Goal: Transaction & Acquisition: Purchase product/service

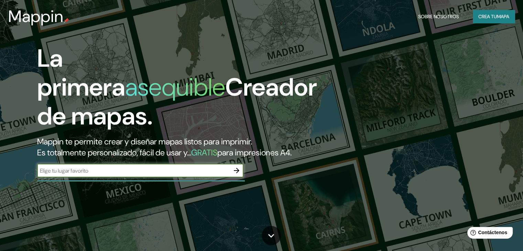
click at [115, 175] on input "text" at bounding box center [133, 171] width 193 height 8
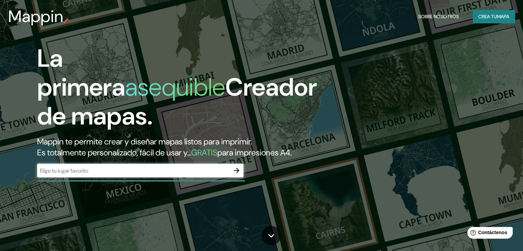
click at [110, 174] on div "La primera asequible Creador de mapas. Mappin te permite crear y diseñar mapas …" at bounding box center [168, 114] width 314 height 140
click at [105, 175] on input "text" at bounding box center [133, 171] width 193 height 8
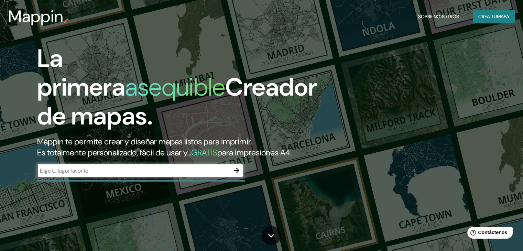
paste input "Av. Alameda Libertador Bernardo O'Higgins 233"
type input "Av. Alameda Libertador Bernardo O'Higgins 233"
click at [238, 175] on icon "button" at bounding box center [236, 170] width 8 height 8
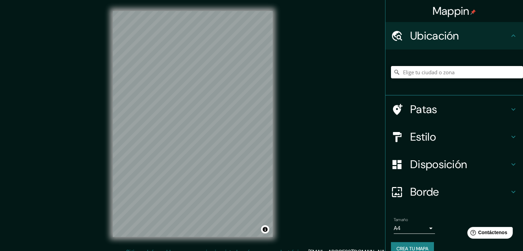
click at [425, 69] on input "Elige tu ciudad o zona" at bounding box center [457, 72] width 132 height 12
paste input "Av. Alameda Libertador Bernardo O'Higgins 233"
type input "Camino Cocalán, Las Cabras, Región de O'Higgins 3030000, Chile"
click at [509, 108] on icon at bounding box center [513, 109] width 8 height 8
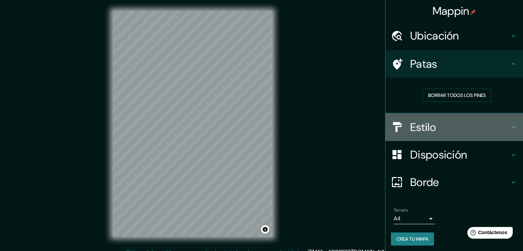
click at [509, 126] on icon at bounding box center [513, 127] width 8 height 8
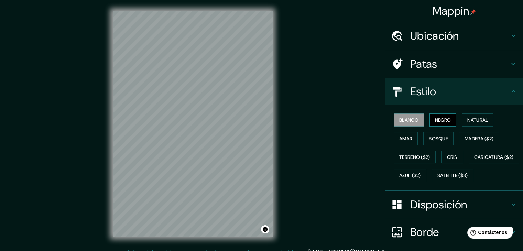
click at [444, 121] on font "Negro" at bounding box center [443, 120] width 16 height 6
click at [470, 112] on div "Blanco Negro Natural Amar Bosque Madera ($2) Terreno ($2) Gris Caricatura ($2) …" at bounding box center [457, 148] width 132 height 74
click at [474, 119] on font "Natural" at bounding box center [477, 120] width 21 height 6
click at [501, 41] on h4 "Ubicación" at bounding box center [459, 36] width 99 height 14
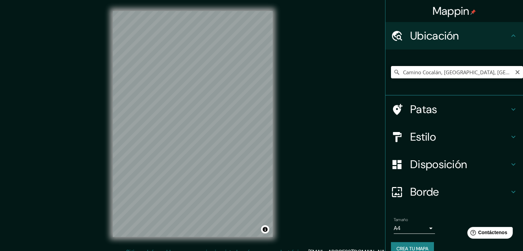
click at [480, 73] on input "Camino Cocalán, Las Cabras, Región de O'Higgins 3030000, Chile" at bounding box center [457, 72] width 132 height 12
click at [515, 72] on icon "Claro" at bounding box center [518, 72] width 6 height 6
paste input "Av. [STREET_ADDRESS][PERSON_NAME][PERSON_NAME]"
type input "[STREET_ADDRESS][PERSON_NAME][PERSON_NAME]"
click at [494, 133] on h4 "Estilo" at bounding box center [459, 137] width 99 height 14
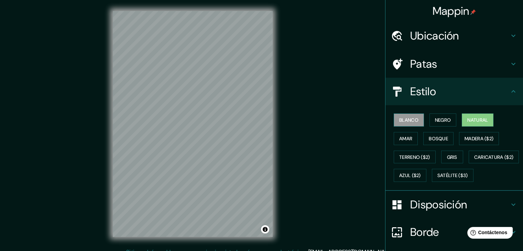
click at [408, 121] on font "Blanco" at bounding box center [408, 120] width 19 height 6
click at [437, 121] on font "Negro" at bounding box center [443, 120] width 16 height 6
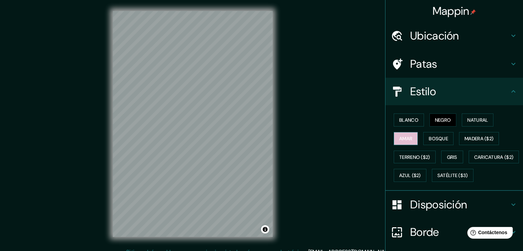
click at [406, 138] on font "Amar" at bounding box center [405, 138] width 13 height 6
click at [455, 158] on button "Gris" at bounding box center [452, 157] width 22 height 13
click at [446, 117] on font "Negro" at bounding box center [443, 120] width 16 height 6
click at [444, 212] on font "Disposición" at bounding box center [438, 204] width 57 height 14
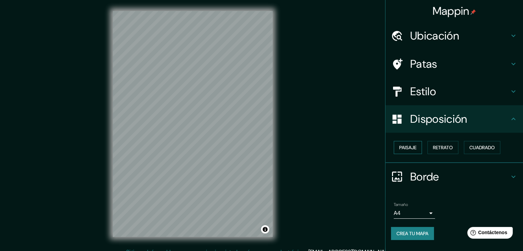
click at [409, 145] on font "Paisaje" at bounding box center [407, 147] width 17 height 6
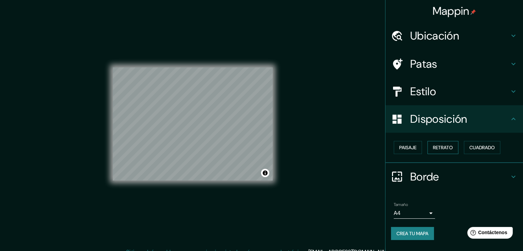
drag, startPoint x: 439, startPoint y: 145, endPoint x: 452, endPoint y: 145, distance: 13.4
click at [439, 145] on font "Retrato" at bounding box center [443, 147] width 20 height 6
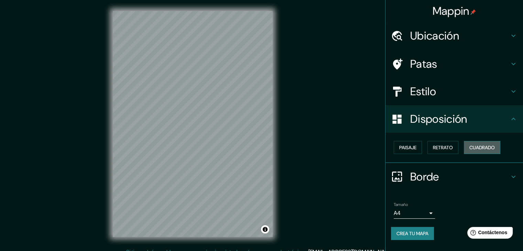
click at [475, 146] on font "Cuadrado" at bounding box center [481, 147] width 25 height 6
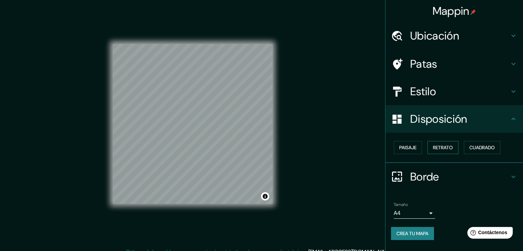
click at [451, 145] on font "Retrato" at bounding box center [443, 147] width 20 height 6
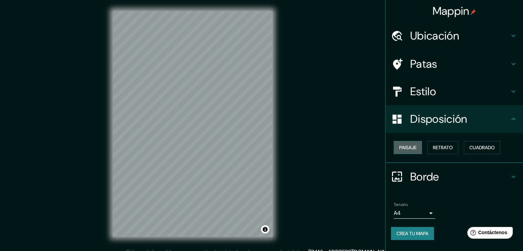
click at [414, 146] on font "Paisaje" at bounding box center [407, 147] width 17 height 6
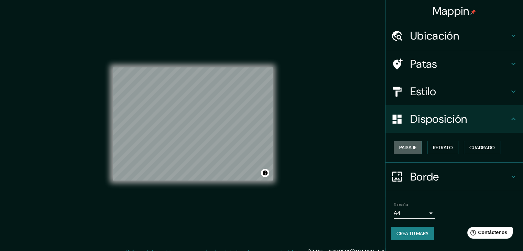
click at [413, 146] on font "Paisaje" at bounding box center [407, 147] width 17 height 6
click at [461, 150] on div "Paisaje Retrato Cuadrado" at bounding box center [457, 147] width 132 height 19
click at [443, 146] on font "Retrato" at bounding box center [443, 147] width 20 height 6
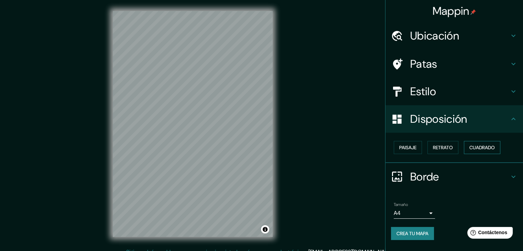
click at [470, 147] on button "Cuadrado" at bounding box center [482, 147] width 36 height 13
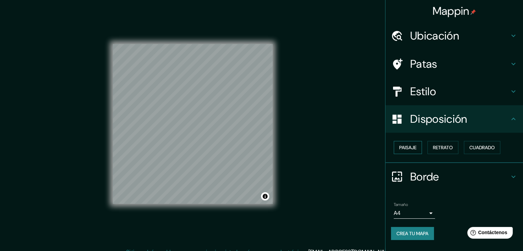
click at [413, 143] on font "Paisaje" at bounding box center [407, 147] width 17 height 9
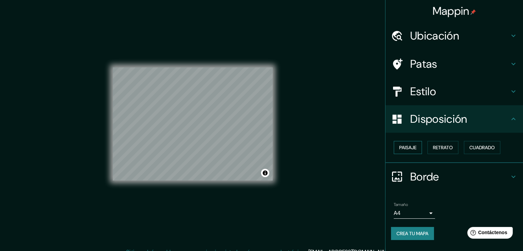
click at [413, 148] on font "Paisaje" at bounding box center [407, 147] width 17 height 6
click at [412, 148] on font "Paisaje" at bounding box center [407, 147] width 17 height 6
click at [517, 123] on div "Disposición" at bounding box center [454, 119] width 138 height 28
click at [450, 148] on font "Retrato" at bounding box center [443, 147] width 20 height 6
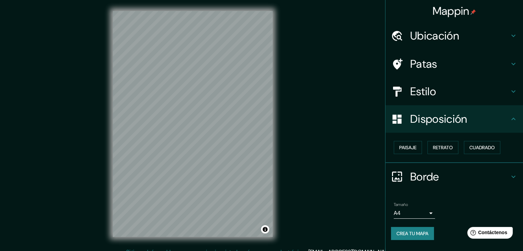
scroll to position [8, 0]
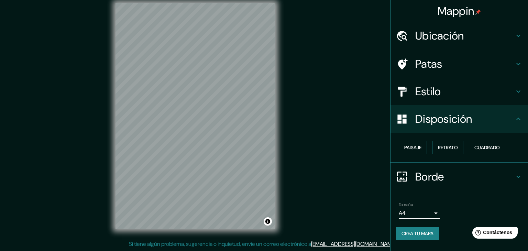
click at [425, 211] on body "Mappin Ubicación Avenida Libertador Bernardo O'higgins 233, Santiago, Región Me…" at bounding box center [264, 117] width 528 height 251
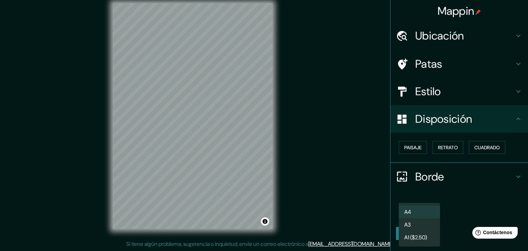
click at [464, 190] on div at bounding box center [264, 125] width 528 height 251
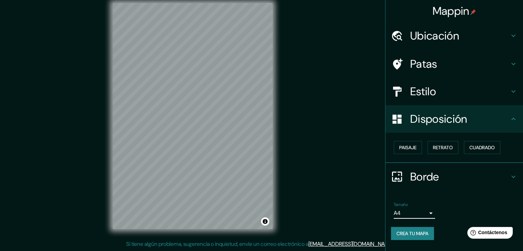
click at [428, 209] on body "Mappin Ubicación Avenida Libertador Bernardo O'higgins 233, Santiago, Región Me…" at bounding box center [261, 117] width 523 height 251
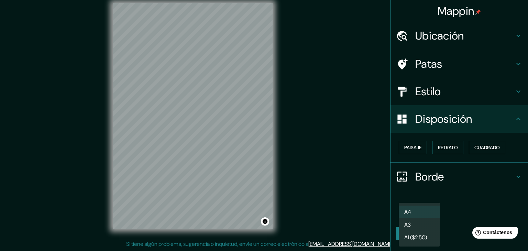
click at [425, 222] on li "A3" at bounding box center [419, 224] width 41 height 13
type input "a4"
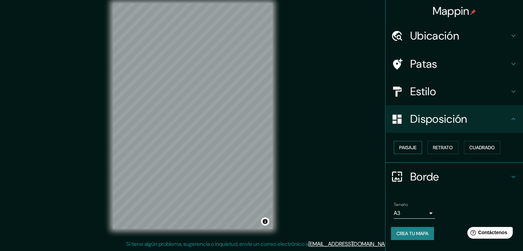
click at [410, 148] on font "Paisaje" at bounding box center [407, 147] width 17 height 6
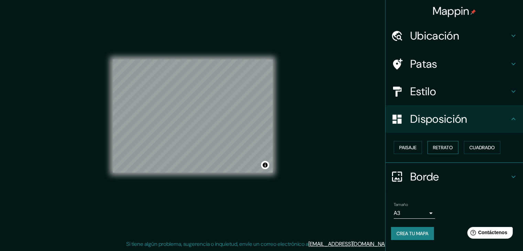
click at [450, 148] on font "Retrato" at bounding box center [443, 147] width 20 height 6
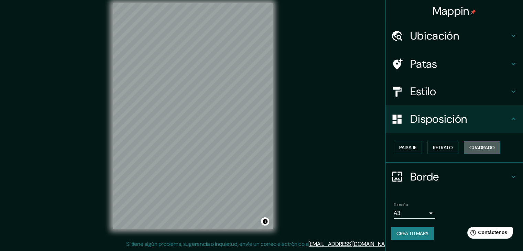
click at [478, 146] on font "Cuadrado" at bounding box center [481, 147] width 25 height 6
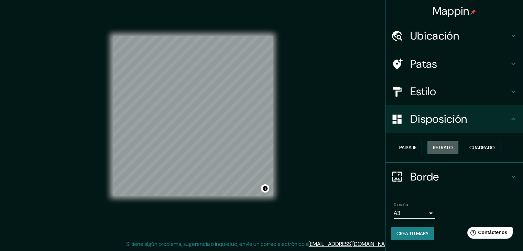
click at [450, 146] on font "Retrato" at bounding box center [443, 147] width 20 height 6
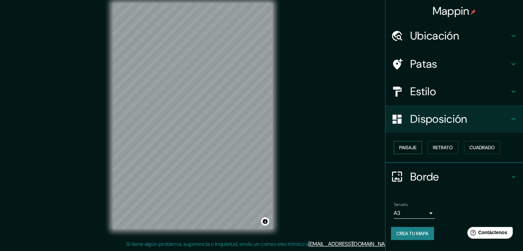
click at [408, 144] on font "Paisaje" at bounding box center [407, 147] width 17 height 6
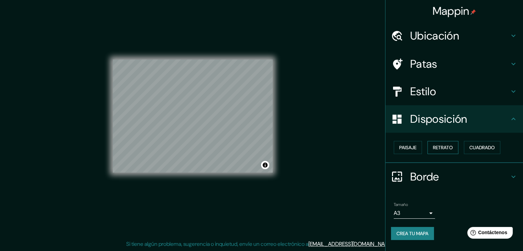
click at [432, 144] on button "Retrato" at bounding box center [442, 147] width 31 height 13
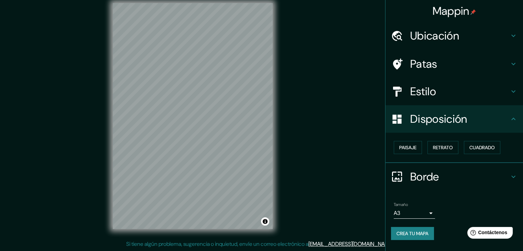
click at [467, 123] on font "Disposición" at bounding box center [438, 119] width 57 height 14
click at [482, 122] on h4 "Disposición" at bounding box center [459, 119] width 99 height 14
click at [419, 236] on font "Crea tu mapa" at bounding box center [412, 233] width 32 height 9
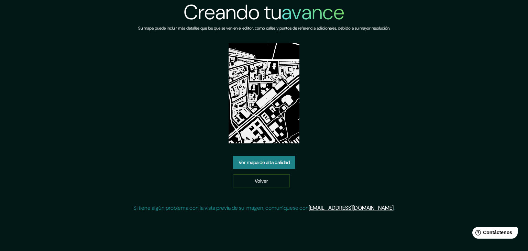
click at [270, 163] on font "Ver mapa de alta calidad" at bounding box center [264, 162] width 51 height 6
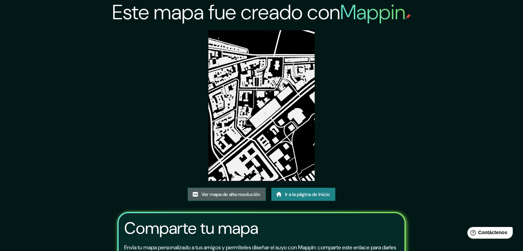
click at [238, 197] on font "Ver mapa de alta resolución" at bounding box center [231, 194] width 59 height 9
click at [317, 196] on font "Ir a la página de inicio" at bounding box center [307, 194] width 45 height 6
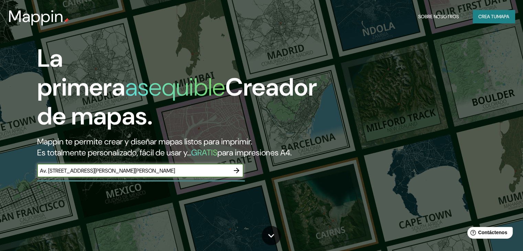
scroll to position [0, 35]
type input "Av. [STREET_ADDRESS][PERSON_NAME][PERSON_NAME]"
click at [239, 173] on icon "button" at bounding box center [237, 171] width 6 height 6
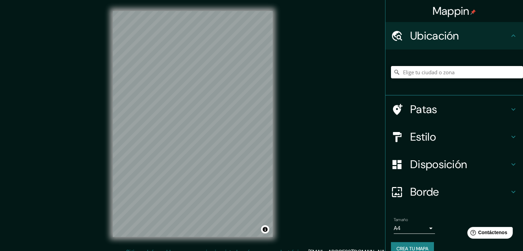
click at [470, 72] on input "Elige tu ciudad o zona" at bounding box center [457, 72] width 132 height 12
paste input "Av. Alameda Libertador Bernardo O'Higgins 233, 8320275 Santiago, Región Metropo…"
type input "[STREET_ADDRESS][PERSON_NAME][PERSON_NAME]"
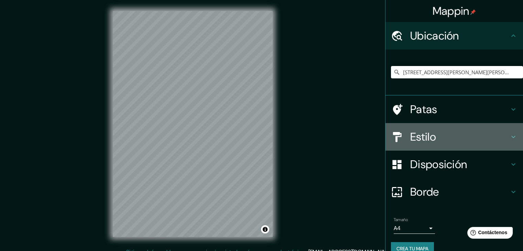
click at [490, 143] on h4 "Estilo" at bounding box center [459, 137] width 99 height 14
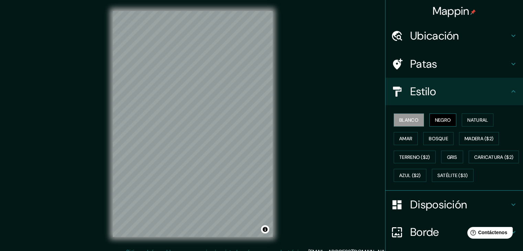
click at [435, 122] on font "Negro" at bounding box center [443, 120] width 16 height 6
click at [410, 119] on font "Blanco" at bounding box center [408, 120] width 19 height 6
click at [449, 119] on button "Negro" at bounding box center [442, 119] width 27 height 13
click at [315, 115] on div "Mappin Ubicación Avenida Libertador Bernardo O'higgins 233, Santiago, Región Me…" at bounding box center [261, 129] width 523 height 259
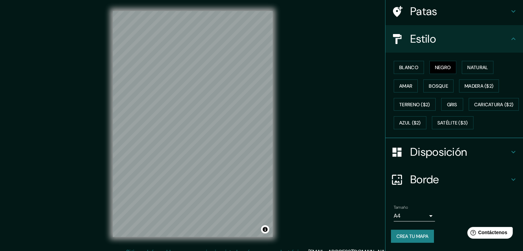
scroll to position [69, 0]
click at [406, 232] on font "Crea tu mapa" at bounding box center [412, 236] width 32 height 9
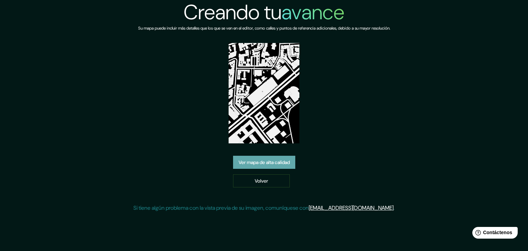
click at [261, 165] on font "Ver mapa de alta calidad" at bounding box center [264, 162] width 51 height 9
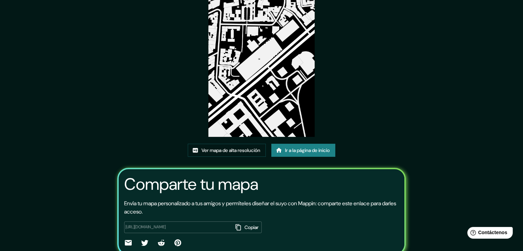
scroll to position [57, 0]
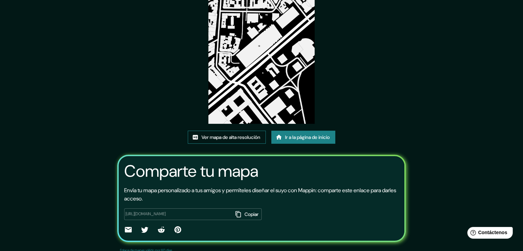
click at [241, 135] on font "Ver mapa de alta resolución" at bounding box center [231, 137] width 59 height 6
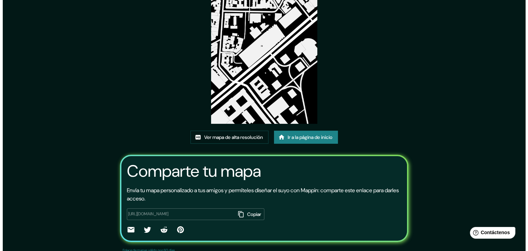
scroll to position [0, 0]
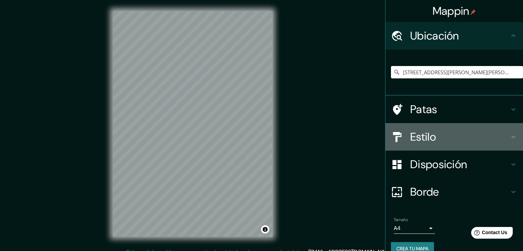
click at [448, 135] on h4 "Estilo" at bounding box center [459, 137] width 99 height 14
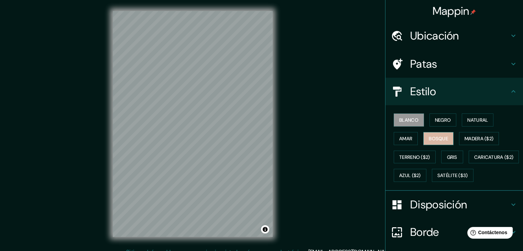
click at [432, 134] on font "Bosque" at bounding box center [438, 138] width 19 height 9
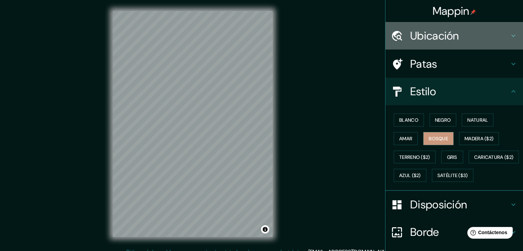
click at [483, 39] on h4 "Ubicación" at bounding box center [459, 36] width 99 height 14
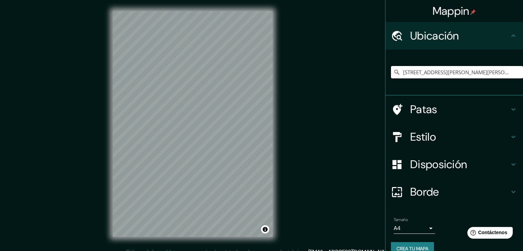
drag, startPoint x: 470, startPoint y: 79, endPoint x: 502, endPoint y: 71, distance: 32.9
click at [470, 78] on div "[STREET_ADDRESS][PERSON_NAME][PERSON_NAME]" at bounding box center [457, 72] width 132 height 34
click at [510, 72] on input "[STREET_ADDRESS][PERSON_NAME][PERSON_NAME]" at bounding box center [457, 72] width 132 height 12
click at [495, 74] on input "[STREET_ADDRESS][PERSON_NAME][PERSON_NAME]" at bounding box center [457, 72] width 132 height 12
click at [493, 75] on input "[STREET_ADDRESS][PERSON_NAME][PERSON_NAME]" at bounding box center [457, 72] width 132 height 12
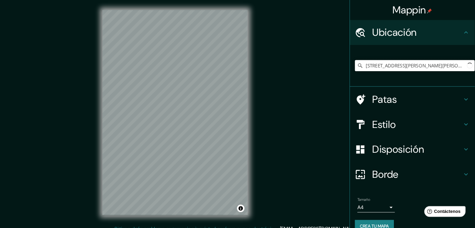
scroll to position [12, 0]
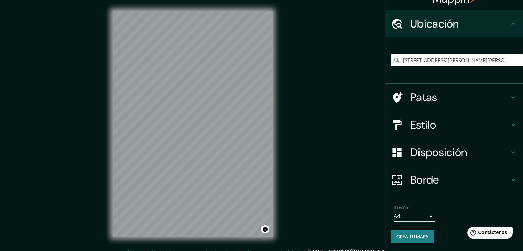
click at [509, 127] on icon at bounding box center [513, 125] width 8 height 8
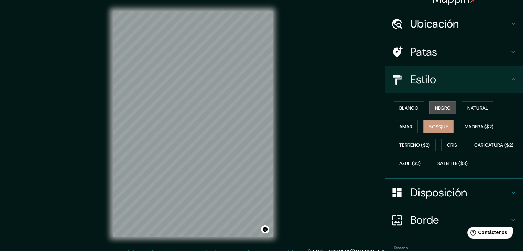
click at [440, 107] on font "Negro" at bounding box center [443, 108] width 16 height 6
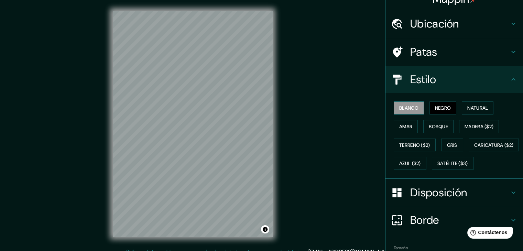
click at [409, 109] on font "Blanco" at bounding box center [408, 108] width 19 height 6
click at [482, 109] on font "Natural" at bounding box center [477, 108] width 21 height 6
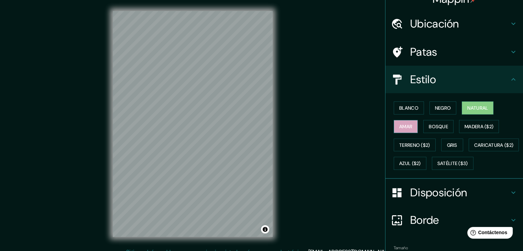
click at [399, 127] on font "Amar" at bounding box center [405, 126] width 13 height 6
click at [429, 124] on font "Bosque" at bounding box center [438, 126] width 19 height 6
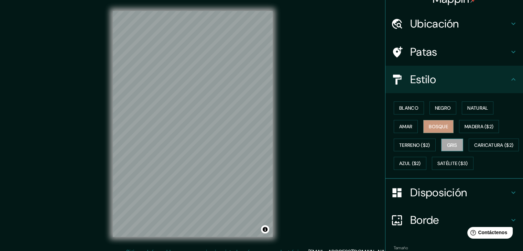
click at [447, 143] on font "Gris" at bounding box center [452, 145] width 10 height 6
click at [424, 148] on font "Terreno ($2)" at bounding box center [414, 145] width 31 height 9
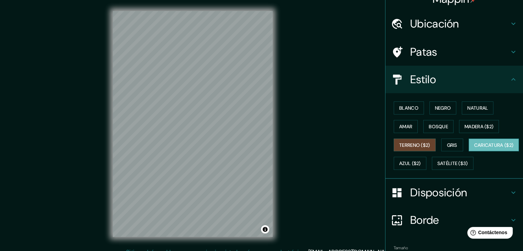
click at [474, 148] on font "Caricatura ($2)" at bounding box center [494, 145] width 40 height 6
click at [437, 167] on font "Satélite ($3)" at bounding box center [452, 164] width 31 height 6
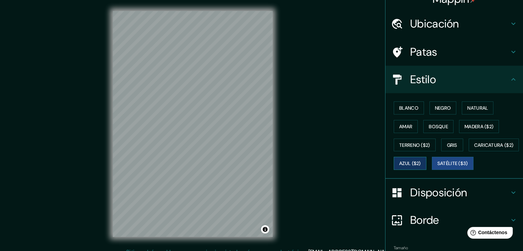
click at [421, 161] on font "Azul ($2)" at bounding box center [410, 164] width 22 height 6
click at [263, 228] on button "Activar o desactivar atribución" at bounding box center [265, 229] width 8 height 8
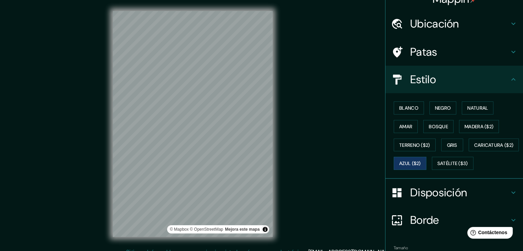
click at [287, 205] on div "Mappin Ubicación Avenida Libertador Bernardo O'higgins 233, Santiago, Región Me…" at bounding box center [261, 129] width 523 height 259
click at [267, 227] on button "Activar o desactivar atribución" at bounding box center [265, 229] width 8 height 8
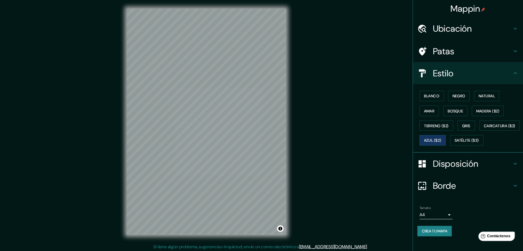
scroll to position [0, 0]
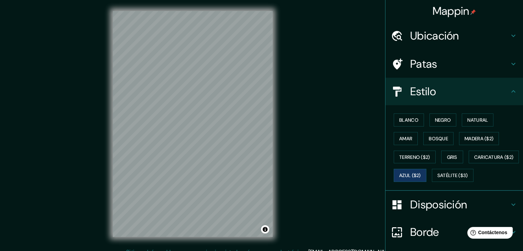
drag, startPoint x: 513, startPoint y: 0, endPoint x: 359, endPoint y: 134, distance: 203.8
click at [359, 134] on div "© Mapbox © OpenStreetMap Mejora este mapa" at bounding box center [192, 124] width 471 height 226
click at [319, 59] on div "© Mapbox © OpenStreetMap Mejora este mapa" at bounding box center [192, 124] width 471 height 226
click at [437, 179] on font "Satélite ($3)" at bounding box center [452, 176] width 31 height 6
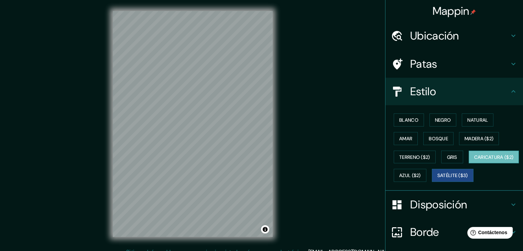
click at [474, 160] on font "Caricatura ($2)" at bounding box center [494, 157] width 40 height 6
click at [421, 164] on div "Blanco Negro Natural Amar Bosque Madera ($2) Terreno ($2) Gris Caricatura ($2) …" at bounding box center [457, 148] width 132 height 74
click at [422, 154] on font "Terreno ($2)" at bounding box center [414, 157] width 31 height 6
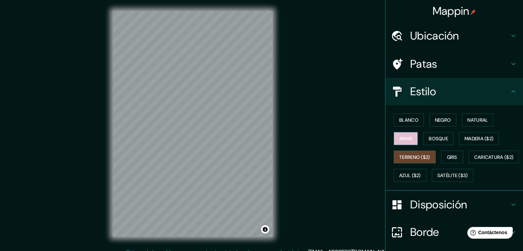
click at [399, 139] on font "Amar" at bounding box center [405, 138] width 13 height 6
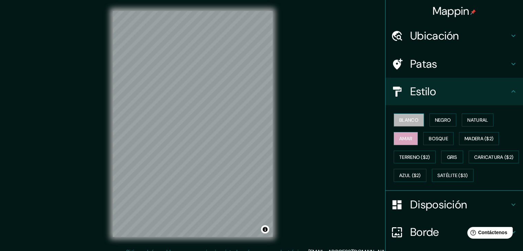
click at [399, 124] on button "Blanco" at bounding box center [409, 119] width 30 height 13
click at [436, 121] on font "Negro" at bounding box center [443, 120] width 16 height 6
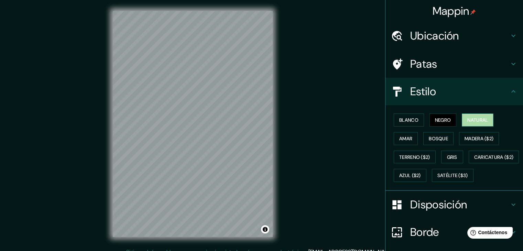
click at [482, 122] on font "Natural" at bounding box center [477, 120] width 21 height 6
click at [477, 138] on font "Madera ($2)" at bounding box center [479, 138] width 29 height 6
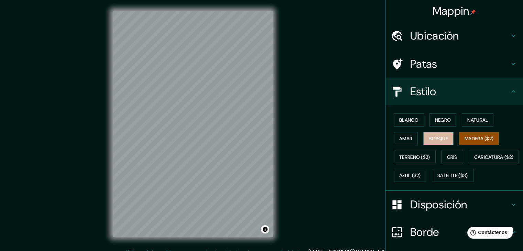
click at [435, 136] on font "Bosque" at bounding box center [438, 138] width 19 height 6
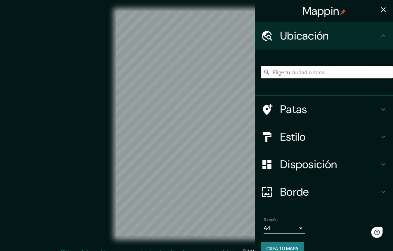
click at [286, 69] on input "Elige tu ciudad o zona" at bounding box center [327, 72] width 132 height 12
click at [296, 80] on div at bounding box center [327, 72] width 132 height 34
click at [298, 72] on input "Elige tu ciudad o zona" at bounding box center [327, 72] width 132 height 12
paste input "Av. [STREET_ADDRESS][PERSON_NAME][PERSON_NAME]"
type input "[STREET_ADDRESS][PERSON_NAME][PERSON_NAME]"
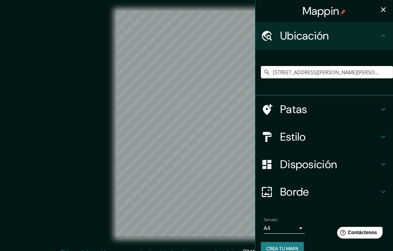
click at [379, 134] on icon at bounding box center [383, 137] width 8 height 8
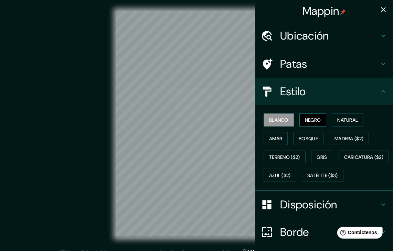
click at [318, 119] on button "Negro" at bounding box center [312, 119] width 27 height 13
click at [269, 120] on font "Blanco" at bounding box center [278, 120] width 19 height 6
click at [291, 177] on font "Azul ($2)" at bounding box center [280, 176] width 22 height 6
click at [379, 4] on button "button" at bounding box center [383, 10] width 14 height 14
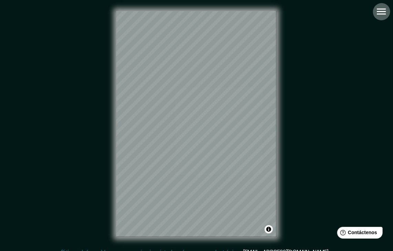
click at [382, 10] on icon "button" at bounding box center [381, 12] width 12 height 12
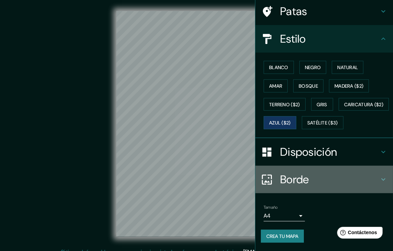
click at [316, 183] on h4 "Borde" at bounding box center [329, 180] width 99 height 14
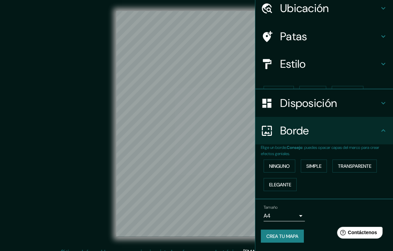
scroll to position [15, 0]
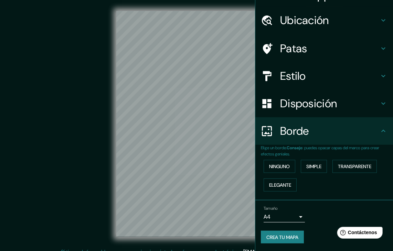
click at [347, 112] on div "Disposición" at bounding box center [324, 104] width 138 height 28
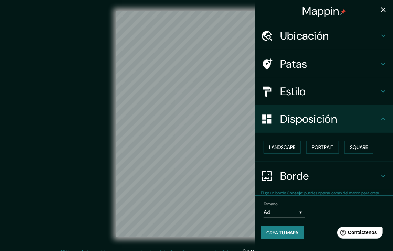
scroll to position [0, 0]
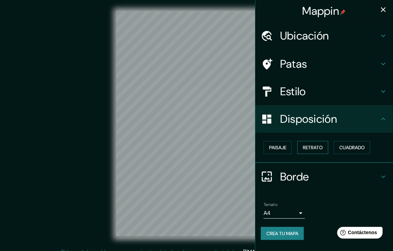
click at [317, 145] on font "Retrato" at bounding box center [313, 147] width 20 height 6
click at [367, 143] on button "Cuadrado" at bounding box center [352, 147] width 36 height 13
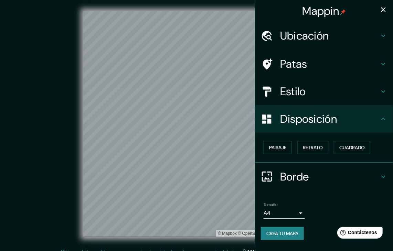
click at [44, 159] on div "© Mapbox © OpenStreetMap Mejora este mapa" at bounding box center [197, 124] width 354 height 226
click at [286, 149] on font "Paisaje" at bounding box center [277, 147] width 17 height 6
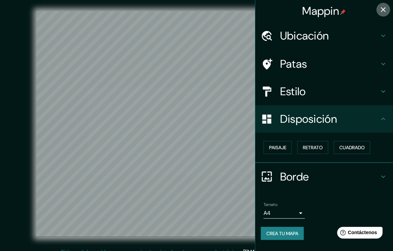
click at [383, 12] on icon "button" at bounding box center [383, 10] width 8 height 8
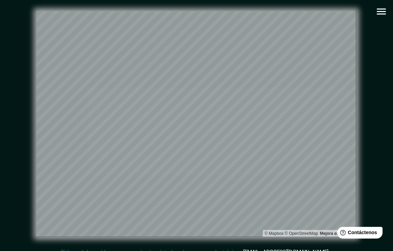
click at [381, 10] on icon "button" at bounding box center [381, 12] width 12 height 12
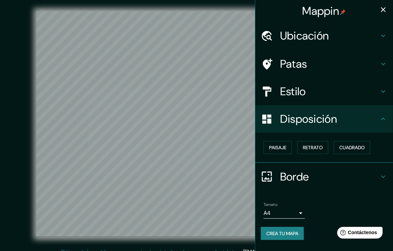
click at [381, 10] on icon "button" at bounding box center [383, 10] width 8 height 8
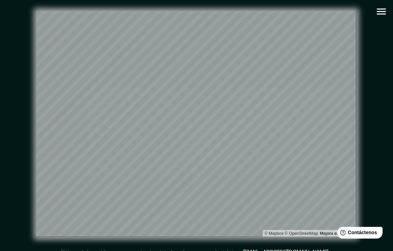
scroll to position [8, 0]
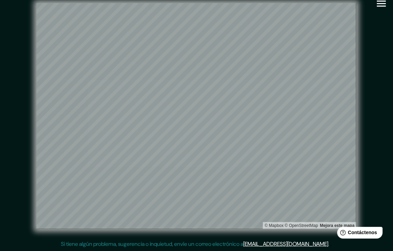
click at [387, 7] on icon "button" at bounding box center [381, 4] width 12 height 12
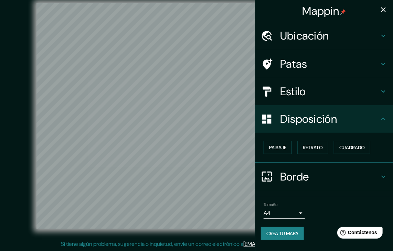
click at [9, 110] on div "© Mapbox © OpenStreetMap Mejora este mapa" at bounding box center [197, 116] width 376 height 248
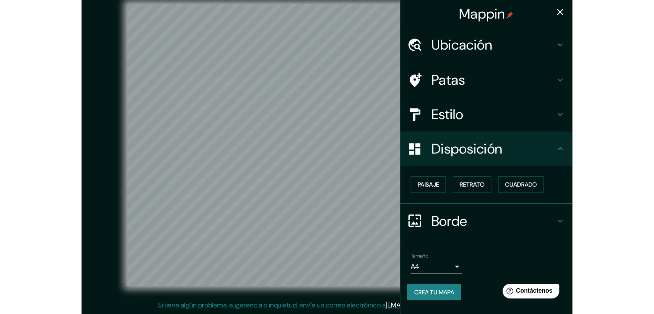
scroll to position [2, 0]
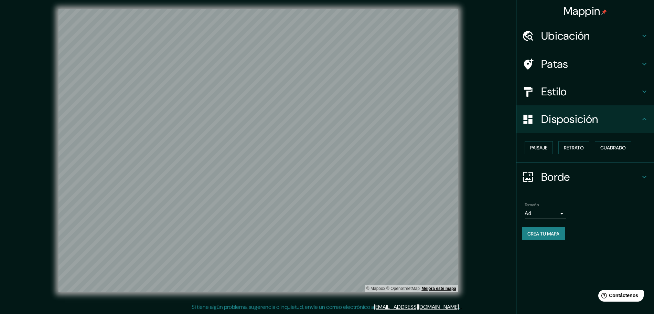
click at [392, 251] on font "Mejora este mapa" at bounding box center [438, 288] width 35 height 5
click at [392, 96] on h4 "Estilo" at bounding box center [590, 92] width 99 height 14
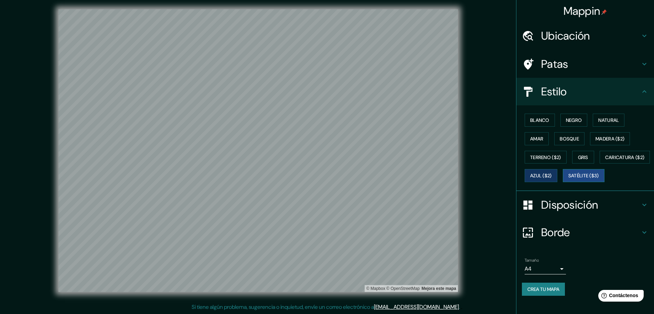
click at [392, 179] on font "Satélite ($3)" at bounding box center [583, 176] width 31 height 6
click at [392, 162] on font "Caricatura ($2)" at bounding box center [625, 157] width 40 height 9
click at [392, 175] on font "Azul ($2)" at bounding box center [541, 176] width 22 height 6
click at [392, 117] on font "Blanco" at bounding box center [539, 120] width 19 height 6
click at [392, 121] on font "Negro" at bounding box center [574, 120] width 16 height 6
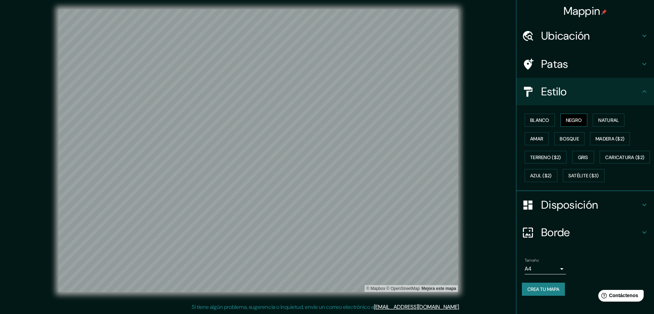
click at [392, 121] on font "Negro" at bounding box center [574, 120] width 16 height 6
click at [392, 122] on font "Blanco" at bounding box center [539, 120] width 19 height 6
click at [392, 119] on font "Negro" at bounding box center [574, 120] width 16 height 6
click at [392, 179] on font "Satélite ($3)" at bounding box center [583, 176] width 31 height 6
click at [392, 122] on font "Negro" at bounding box center [574, 120] width 16 height 6
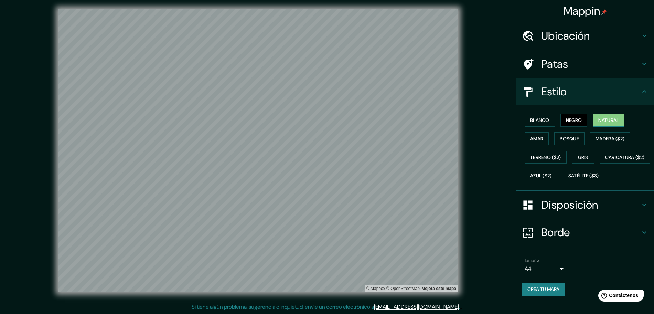
click at [392, 122] on font "Natural" at bounding box center [608, 120] width 21 height 6
click at [392, 142] on font "Madera ($2)" at bounding box center [609, 138] width 29 height 9
click at [392, 156] on font "Gris" at bounding box center [583, 157] width 10 height 6
click at [392, 179] on font "Satélite ($3)" at bounding box center [583, 176] width 31 height 6
click at [392, 176] on font "Azul ($2)" at bounding box center [541, 176] width 22 height 6
